Goal: Task Accomplishment & Management: Manage account settings

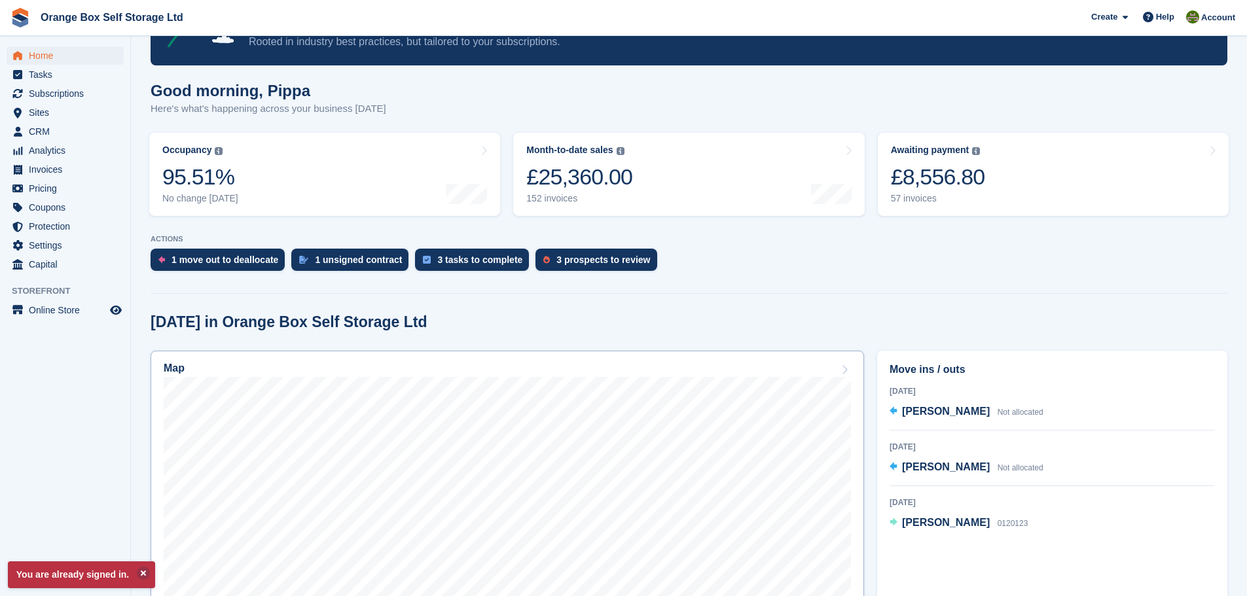
scroll to position [196, 0]
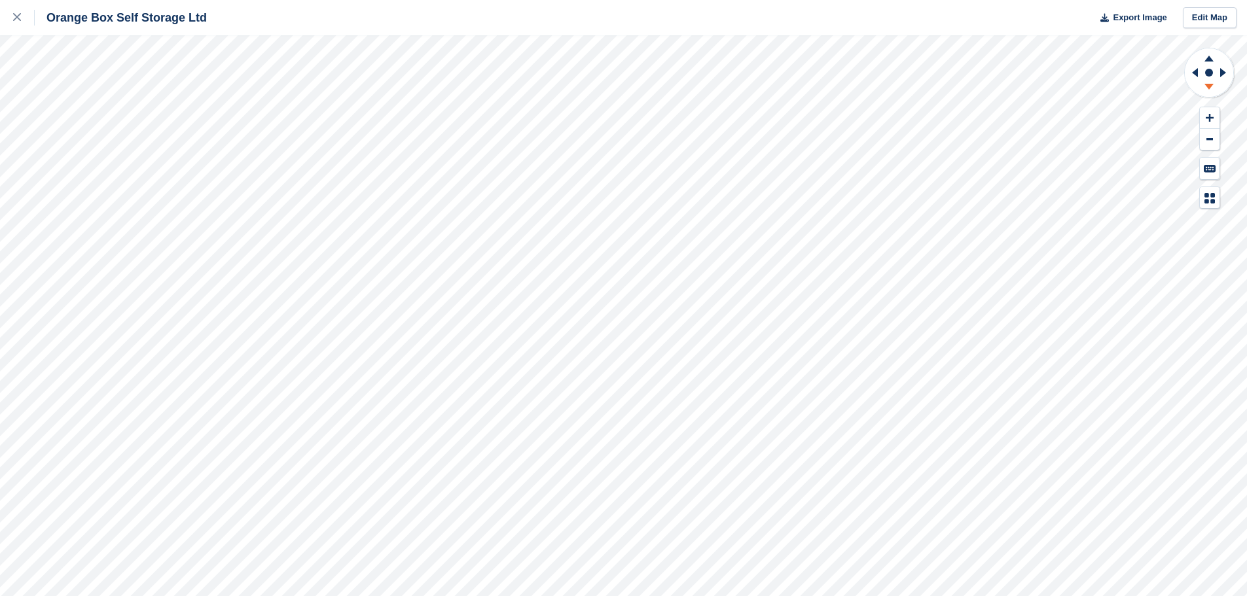
click at [1209, 84] on icon at bounding box center [1208, 87] width 9 height 6
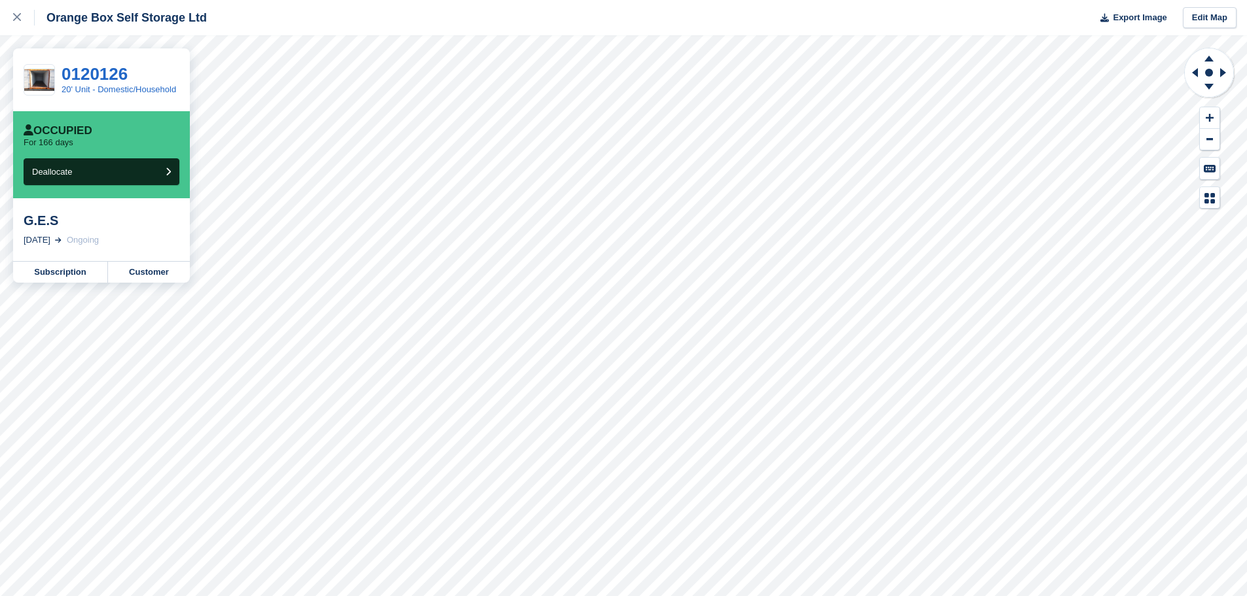
click at [37, 221] on div "G.E.S" at bounding box center [102, 221] width 156 height 16
click at [136, 273] on link "Customer" at bounding box center [149, 272] width 82 height 21
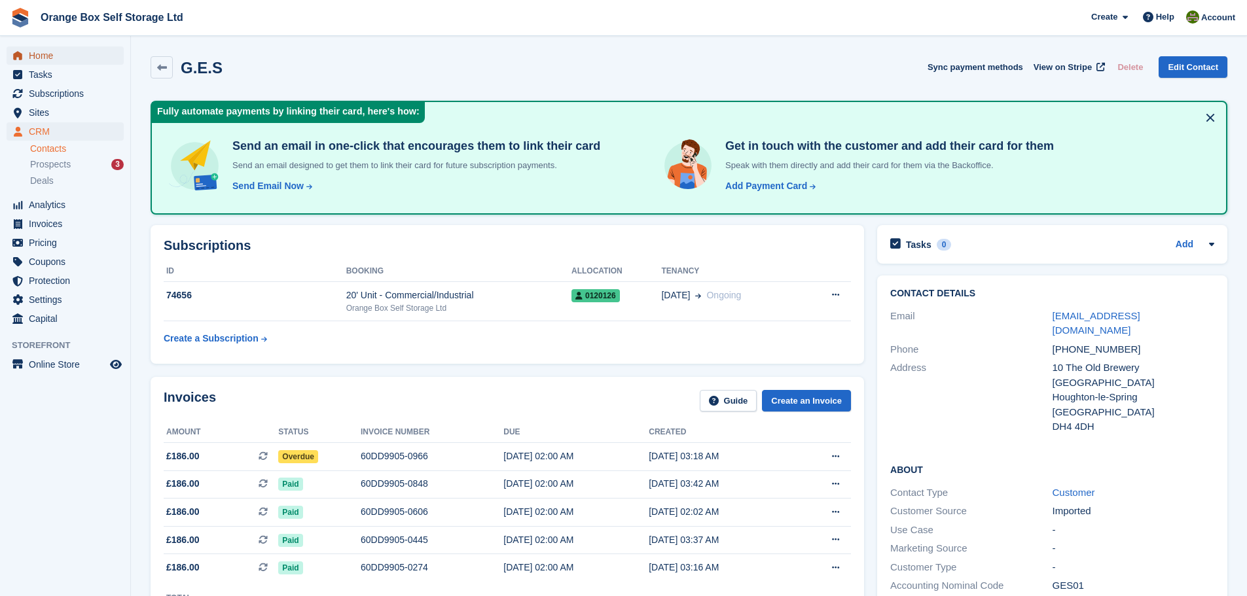
click at [41, 62] on span "Home" at bounding box center [68, 55] width 79 height 18
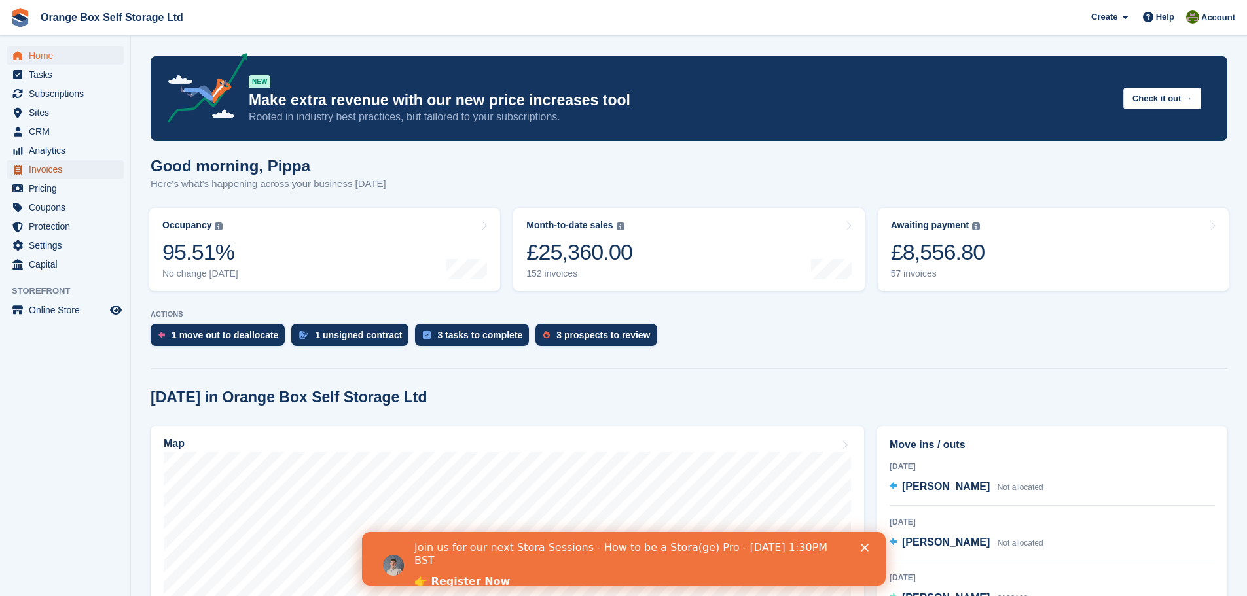
click at [60, 173] on span "Invoices" at bounding box center [68, 169] width 79 height 18
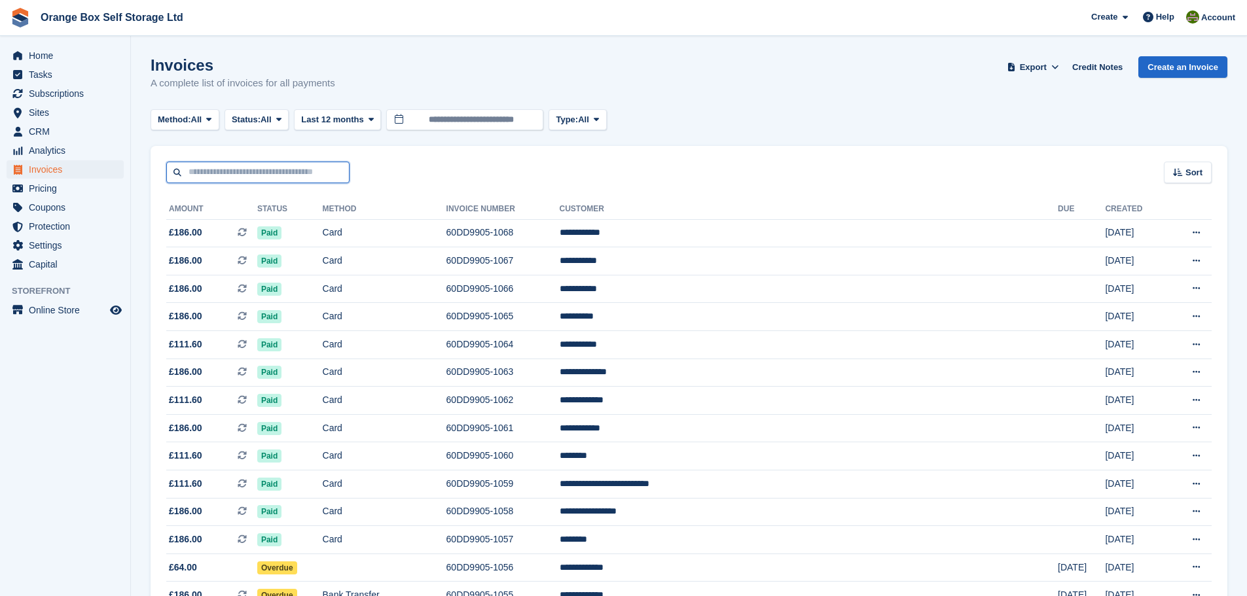
click at [271, 175] on input "text" at bounding box center [257, 173] width 183 height 22
type input "***"
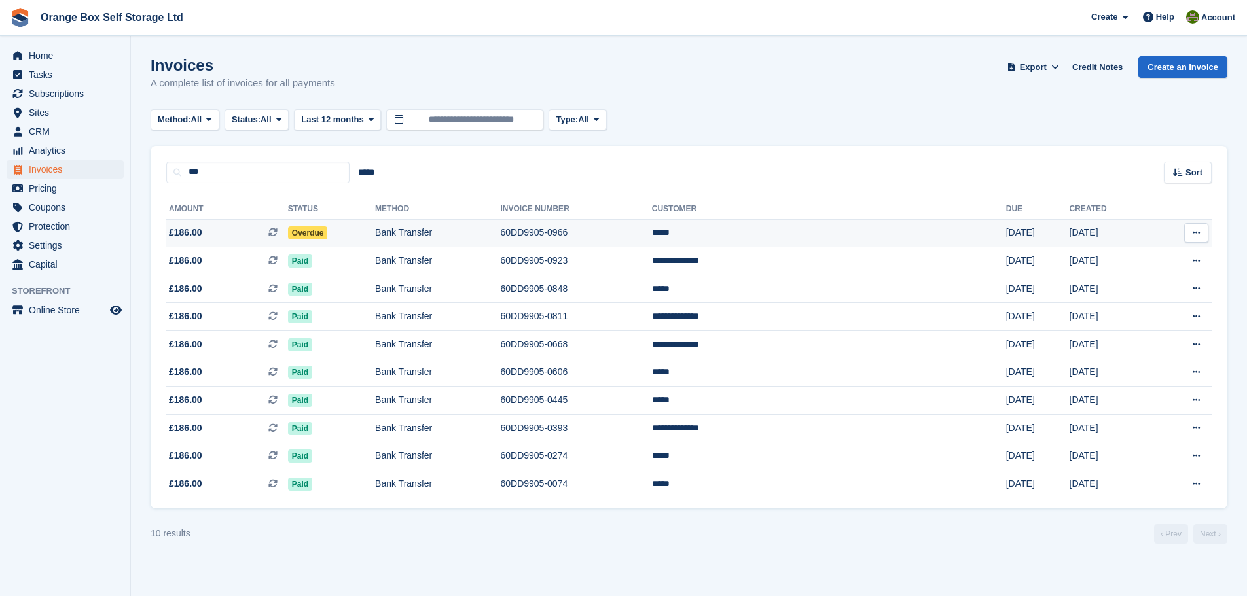
click at [487, 241] on td "Bank Transfer" at bounding box center [437, 233] width 125 height 28
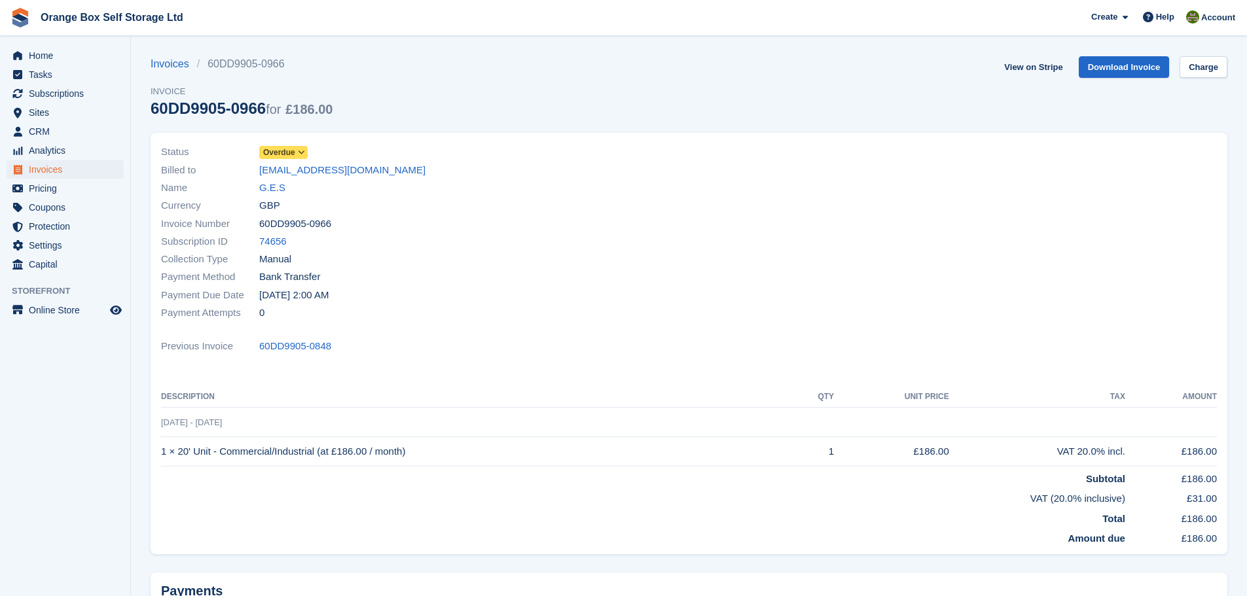
click at [289, 157] on span "Overdue" at bounding box center [279, 153] width 32 height 12
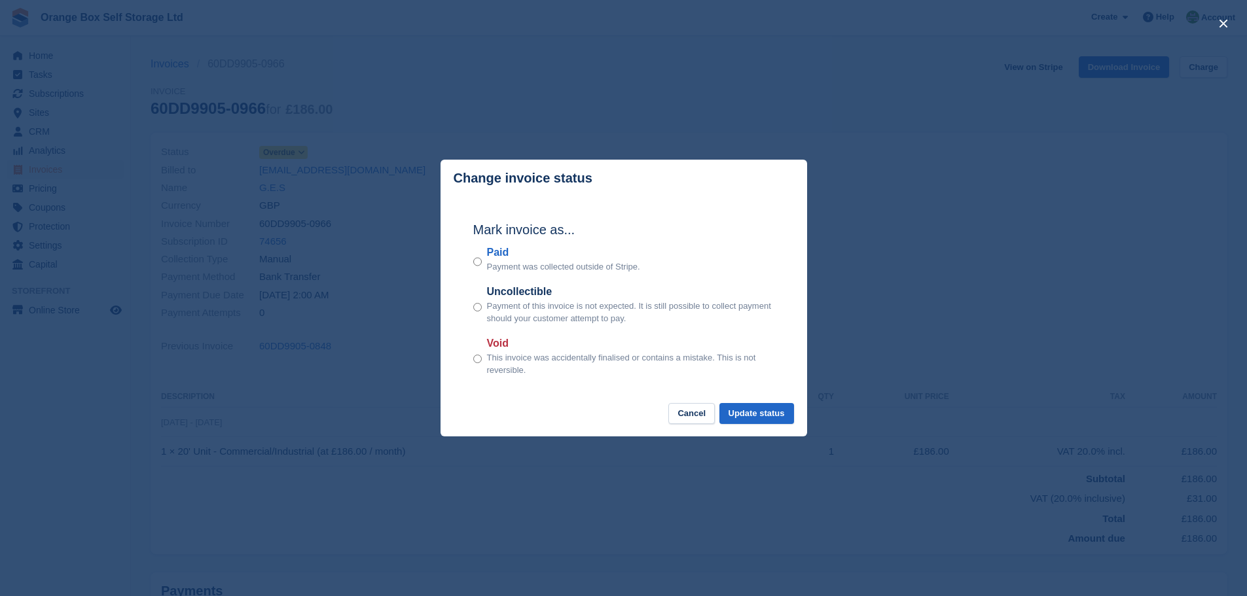
click at [491, 259] on label "Paid" at bounding box center [563, 253] width 153 height 16
click at [761, 425] on footer "Cancel Update status" at bounding box center [624, 420] width 367 height 34
click at [778, 409] on button "Update status" at bounding box center [756, 414] width 75 height 22
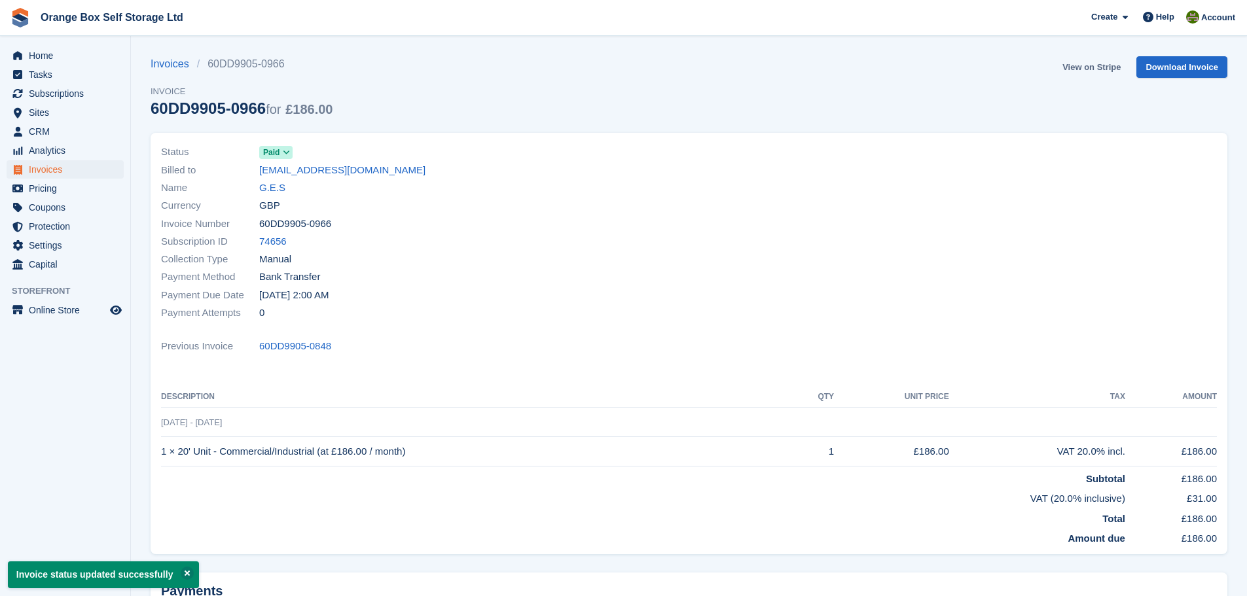
click at [1094, 71] on link "View on Stripe" at bounding box center [1091, 67] width 69 height 22
click at [39, 53] on span "Home" at bounding box center [68, 55] width 79 height 18
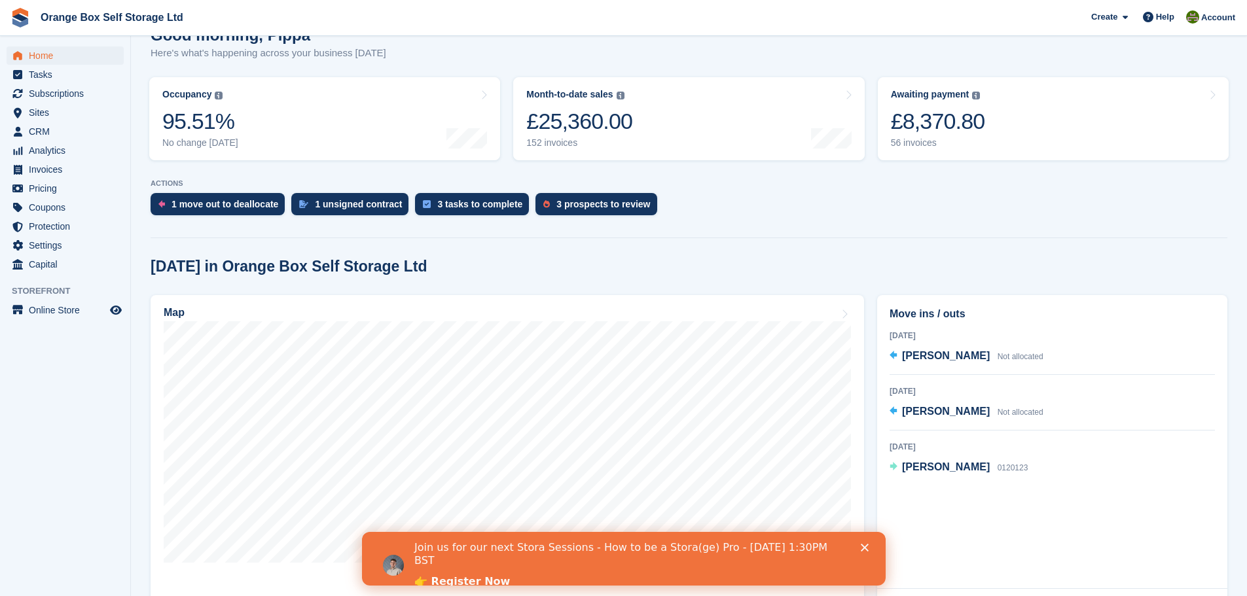
scroll to position [196, 0]
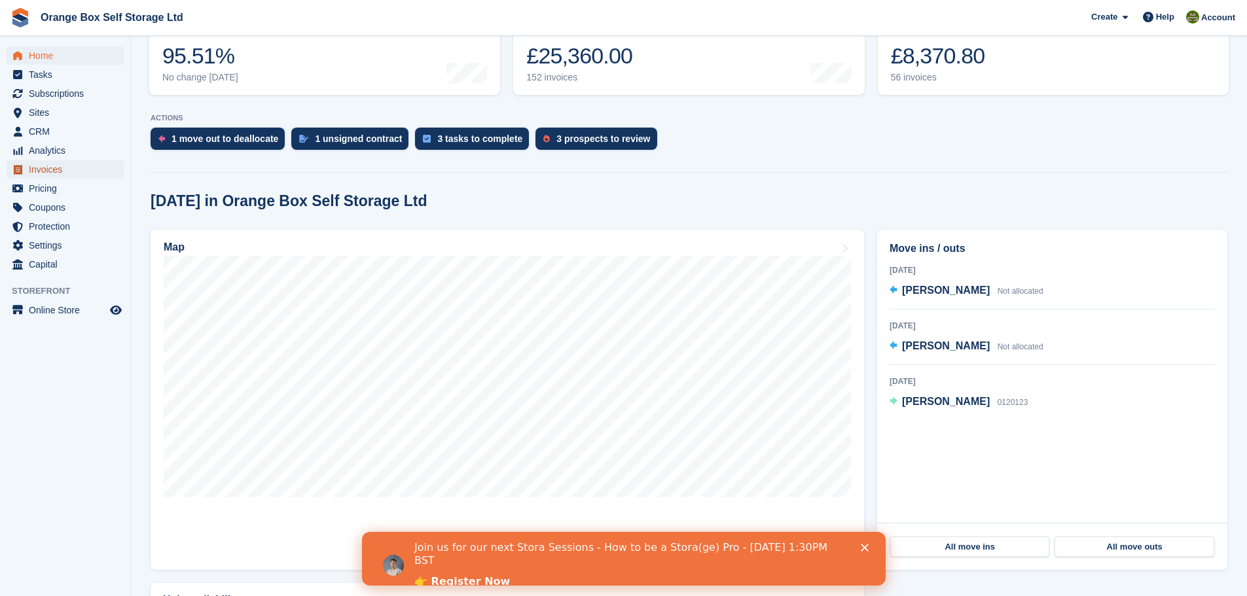
click at [63, 165] on span "Invoices" at bounding box center [68, 169] width 79 height 18
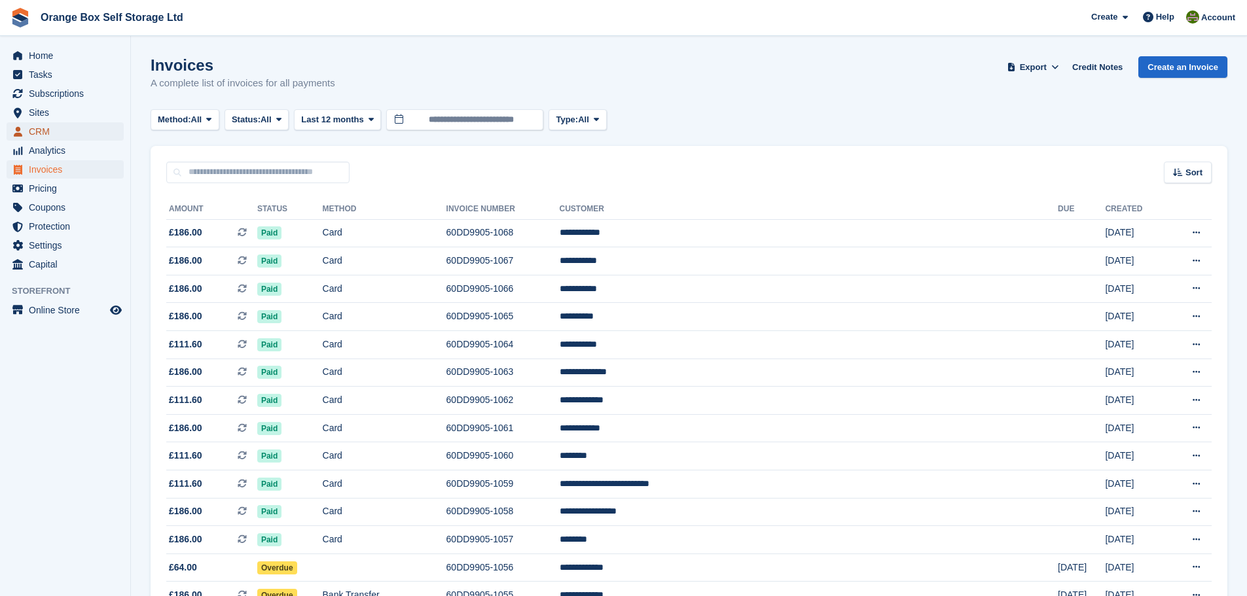
click at [73, 128] on span "CRM" at bounding box center [68, 131] width 79 height 18
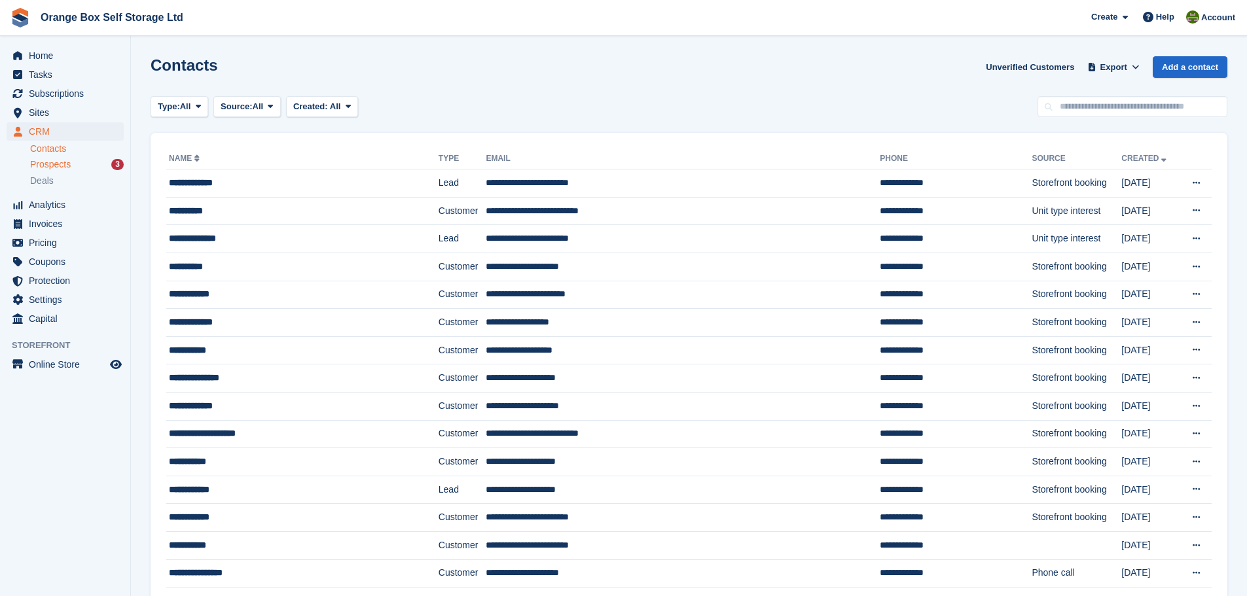
click at [81, 170] on div "Prospects 3" at bounding box center [77, 164] width 94 height 12
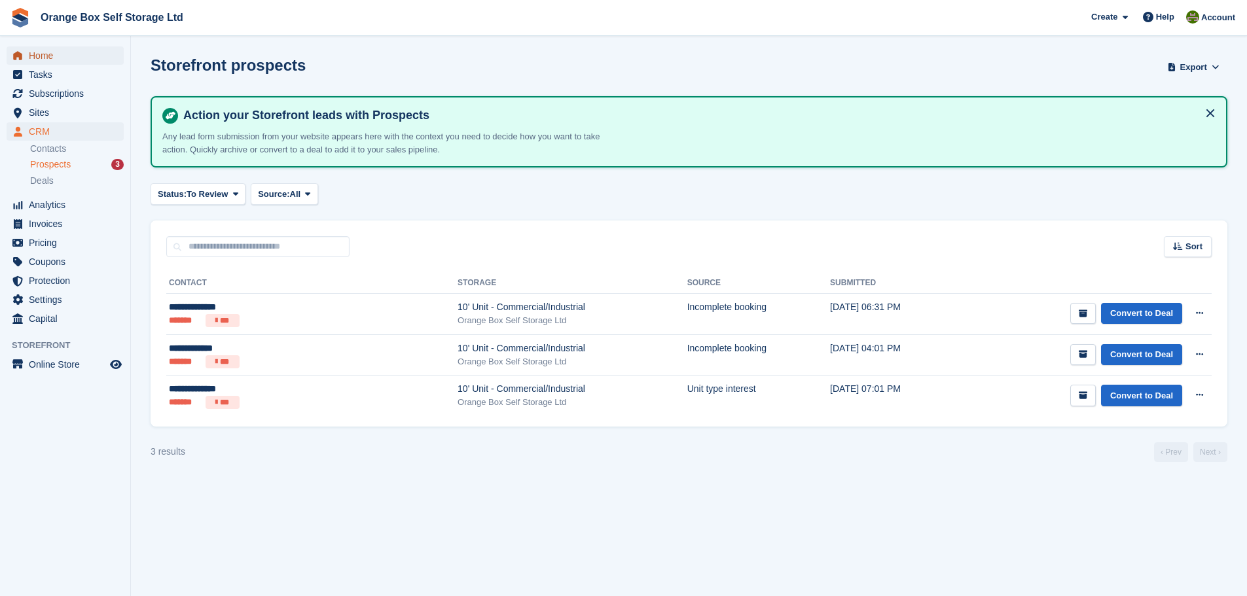
click at [46, 48] on span "Home" at bounding box center [68, 55] width 79 height 18
